Goal: Information Seeking & Learning: Learn about a topic

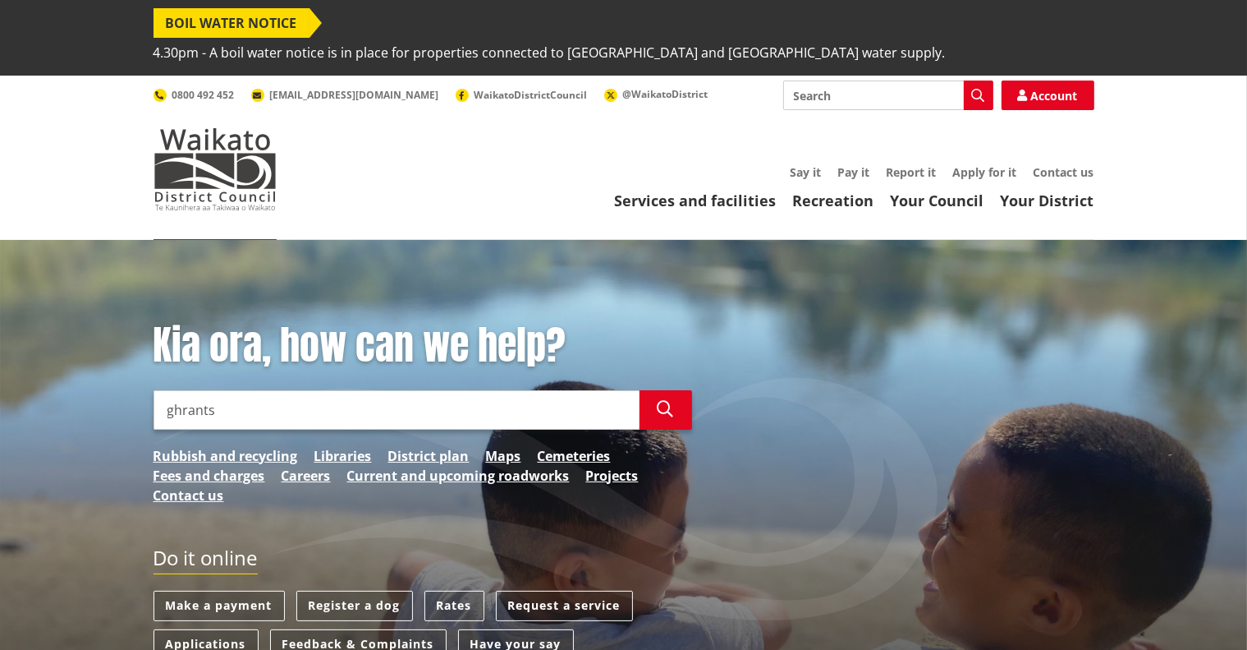
type input "ghrants"
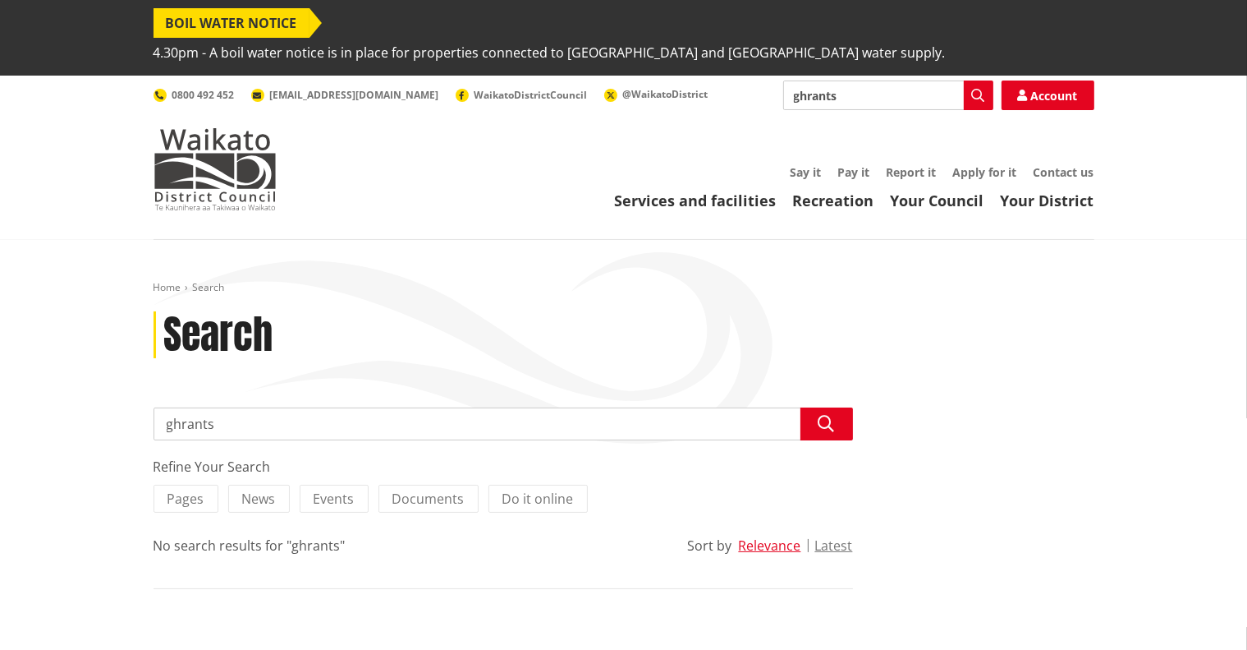
click at [284, 407] on input "ghrants" at bounding box center [504, 423] width 700 height 33
type input "g"
type input "sports grants"
click at [840, 191] on link "Recreation" at bounding box center [833, 201] width 81 height 20
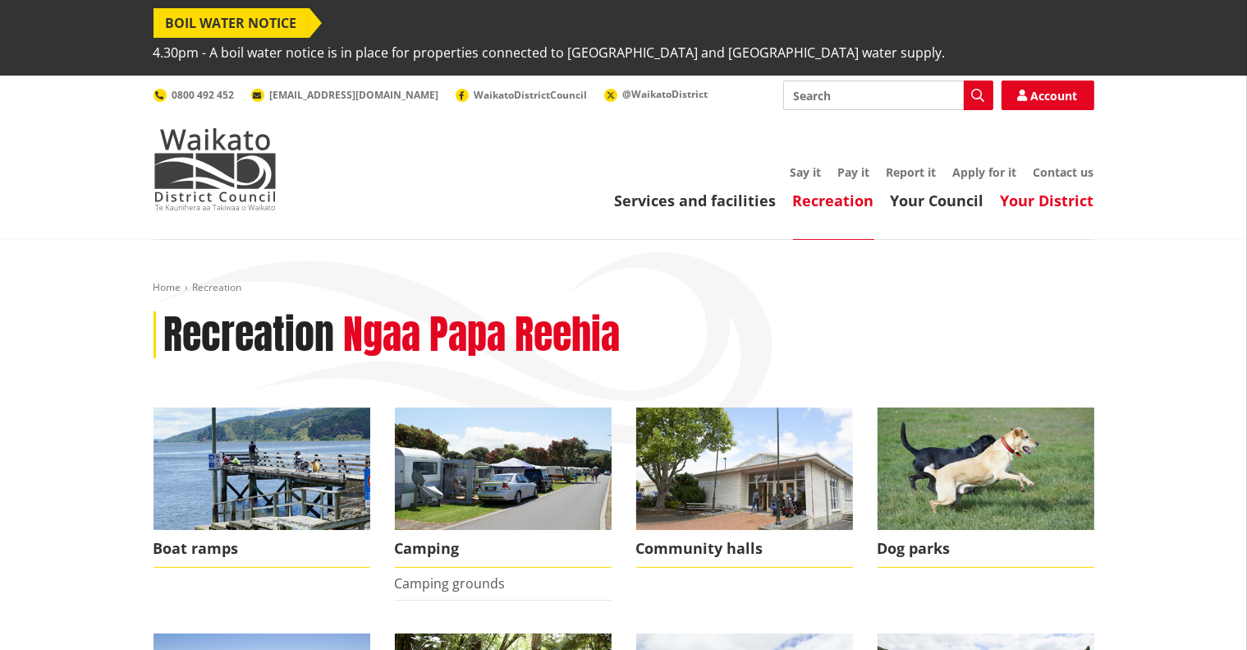
click at [1041, 191] on link "Your District" at bounding box center [1048, 201] width 94 height 20
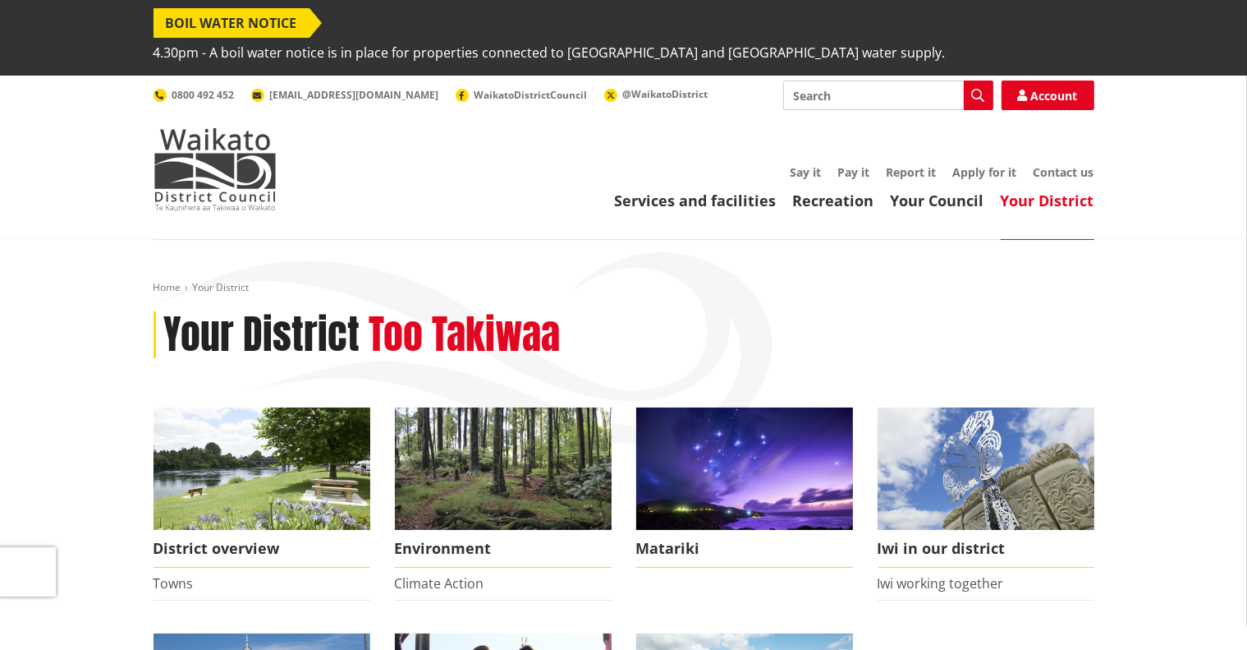
click at [955, 191] on header "Toggle search Toggle navigation Services and facilities Recreation Your Council…" at bounding box center [623, 158] width 1247 height 164
click at [939, 191] on link "Your Council" at bounding box center [938, 201] width 94 height 20
